Goal: Transaction & Acquisition: Purchase product/service

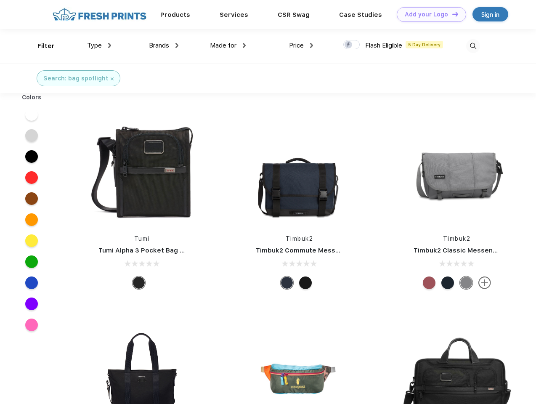
scroll to position [0, 0]
click at [429, 14] on link "Add your Logo Design Tool" at bounding box center [431, 14] width 69 height 15
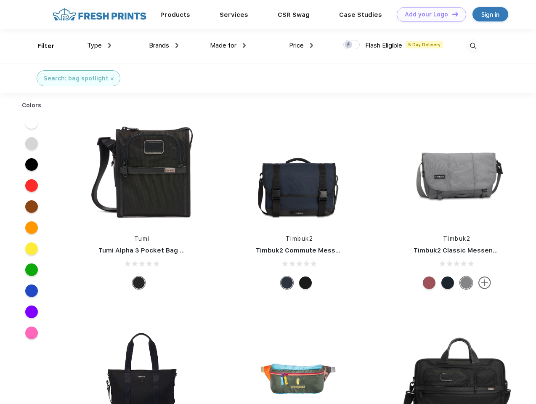
click at [0, 0] on div "Design Tool" at bounding box center [0, 0] width 0 height 0
click at [452, 14] on link "Add your Logo Design Tool" at bounding box center [431, 14] width 69 height 15
click at [40, 46] on div "Filter" at bounding box center [45, 46] width 17 height 10
click at [99, 45] on span "Type" at bounding box center [94, 46] width 15 height 8
click at [164, 45] on span "Brands" at bounding box center [159, 46] width 20 height 8
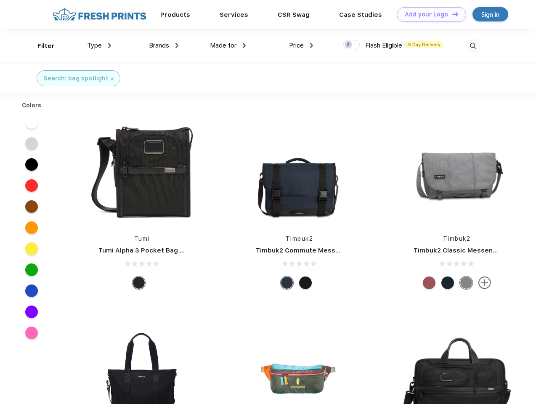
click at [228, 45] on span "Made for" at bounding box center [223, 46] width 27 height 8
click at [302, 45] on span "Price" at bounding box center [296, 46] width 15 height 8
click at [352, 45] on div at bounding box center [352, 44] width 16 height 9
click at [349, 45] on input "checkbox" at bounding box center [346, 42] width 5 height 5
click at [473, 46] on img at bounding box center [474, 46] width 14 height 14
